Goal: Information Seeking & Learning: Find specific fact

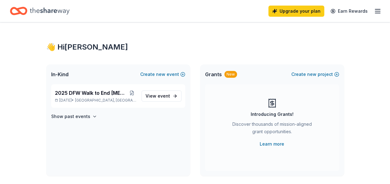
click at [50, 12] on icon "Home" at bounding box center [50, 10] width 40 height 7
click at [377, 11] on icon "button" at bounding box center [377, 10] width 7 height 7
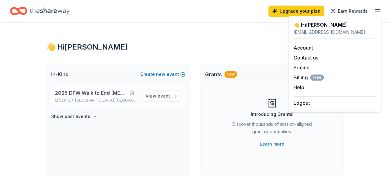
click at [86, 96] on span "2025 DFW Walk to End [MEDICAL_DATA]" at bounding box center [91, 92] width 73 height 7
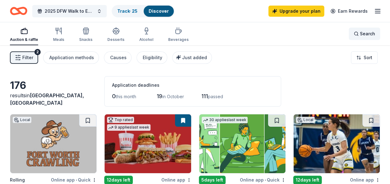
click at [363, 32] on span "Search" at bounding box center [367, 33] width 15 height 7
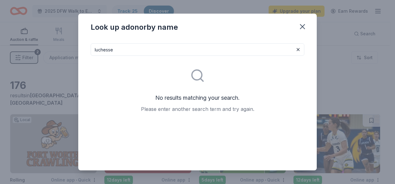
click at [106, 51] on input "luchesse" at bounding box center [198, 49] width 214 height 12
click at [107, 49] on input "Luchese" at bounding box center [198, 49] width 214 height 12
drag, startPoint x: 107, startPoint y: 49, endPoint x: 123, endPoint y: 33, distance: 22.6
click at [123, 33] on div "Look up a donor by name" at bounding box center [197, 26] width 239 height 25
click at [101, 49] on input "Luchesse" at bounding box center [198, 49] width 214 height 12
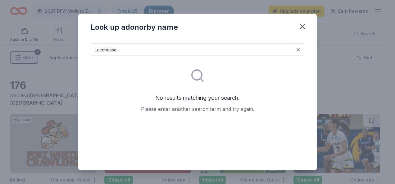
click at [101, 49] on input "Lucchesse" at bounding box center [198, 49] width 214 height 12
type input "Lucchese"
click at [302, 26] on icon "button" at bounding box center [302, 27] width 4 height 4
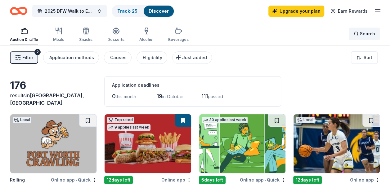
click at [370, 34] on span "Search" at bounding box center [367, 33] width 15 height 7
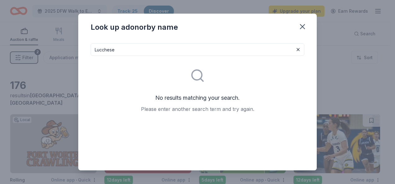
click at [103, 49] on input "Lucchese" at bounding box center [198, 49] width 214 height 12
click at [109, 49] on input "Luchese" at bounding box center [198, 49] width 214 height 12
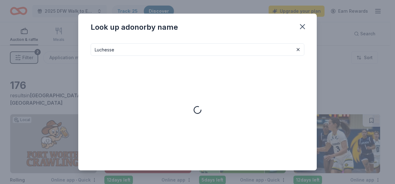
type input "Luchesse"
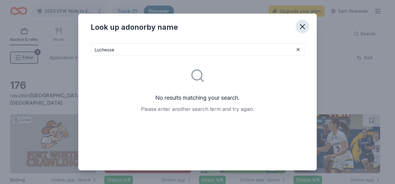
click at [298, 27] on icon "button" at bounding box center [302, 26] width 9 height 9
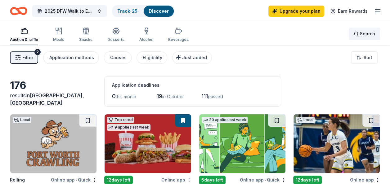
click at [357, 33] on div "Search" at bounding box center [364, 33] width 21 height 7
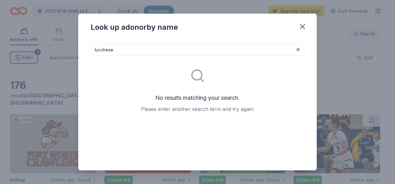
type input "lucchese"
click at [301, 29] on icon "button" at bounding box center [302, 26] width 9 height 9
